Goal: Transaction & Acquisition: Purchase product/service

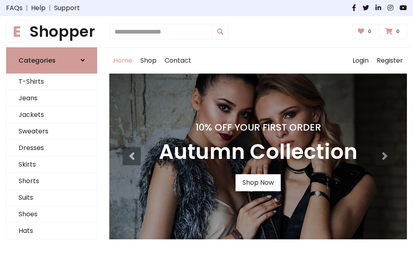
click at [207, 133] on h4 "10% Off Your First Order" at bounding box center [258, 126] width 199 height 11
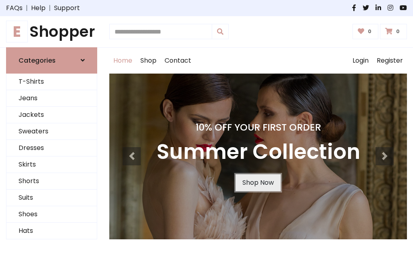
click at [258, 182] on link "Shop Now" at bounding box center [258, 182] width 45 height 17
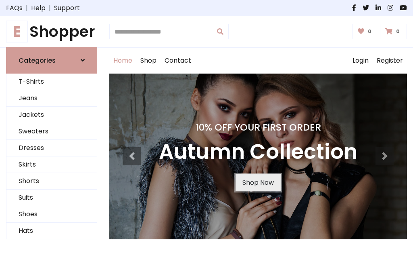
click at [258, 182] on link "Shop Now" at bounding box center [258, 182] width 45 height 17
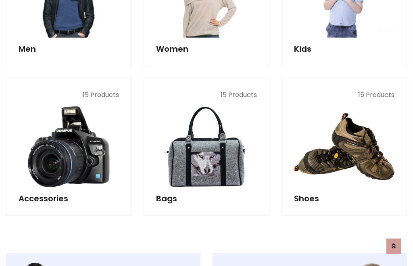
scroll to position [805, 0]
